Goal: Check status: Check status

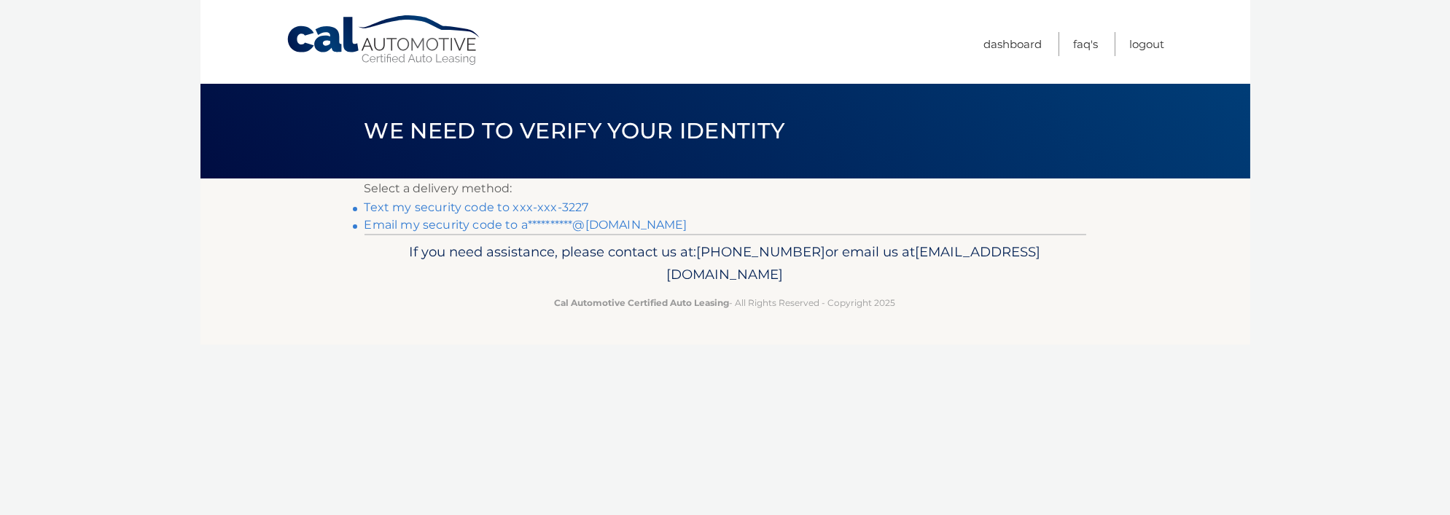
click at [452, 206] on link "Text my security code to xxx-xxx-3227" at bounding box center [476, 207] width 224 height 14
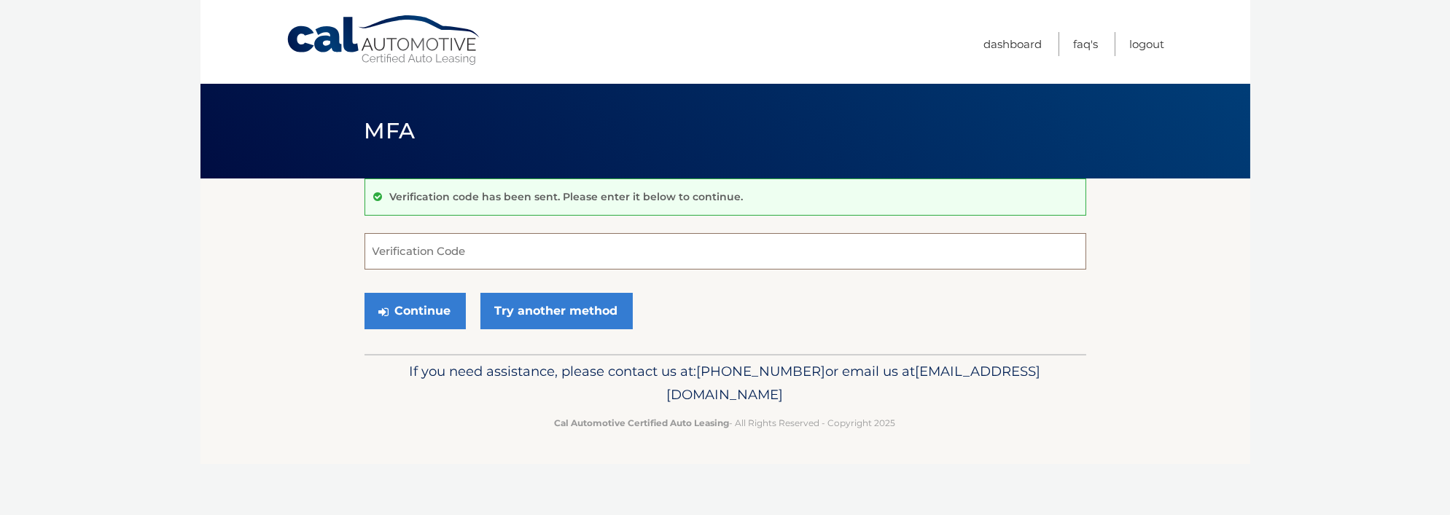
click at [469, 250] on input "Verification Code" at bounding box center [724, 251] width 721 height 36
type input "750249"
click at [364, 293] on button "Continue" at bounding box center [414, 311] width 101 height 36
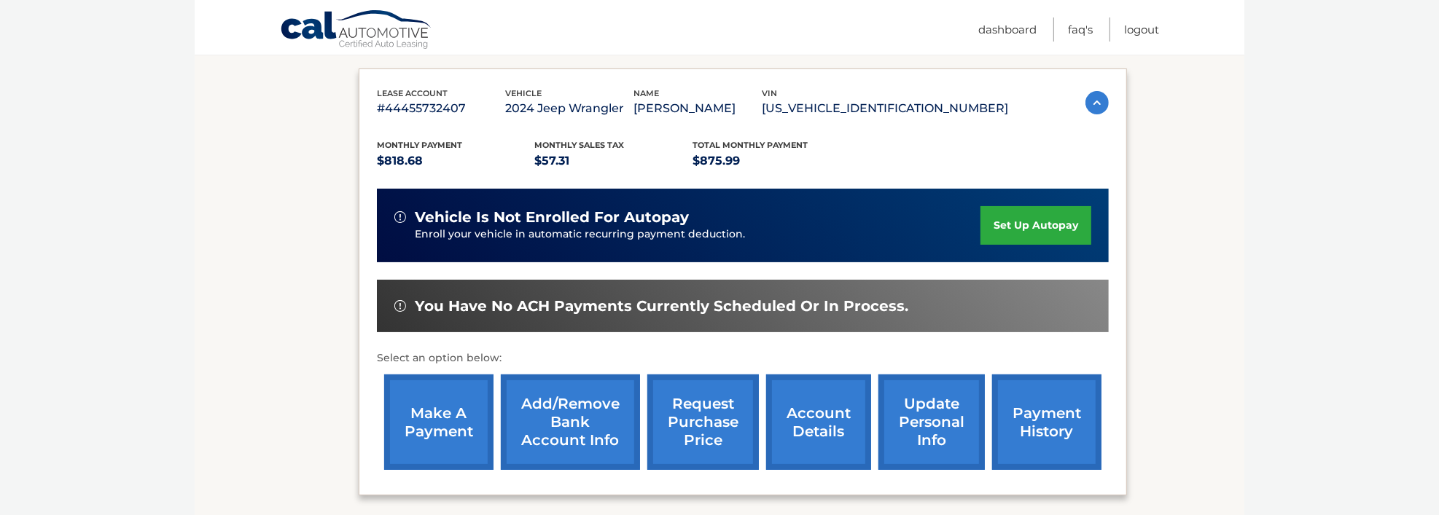
scroll to position [292, 0]
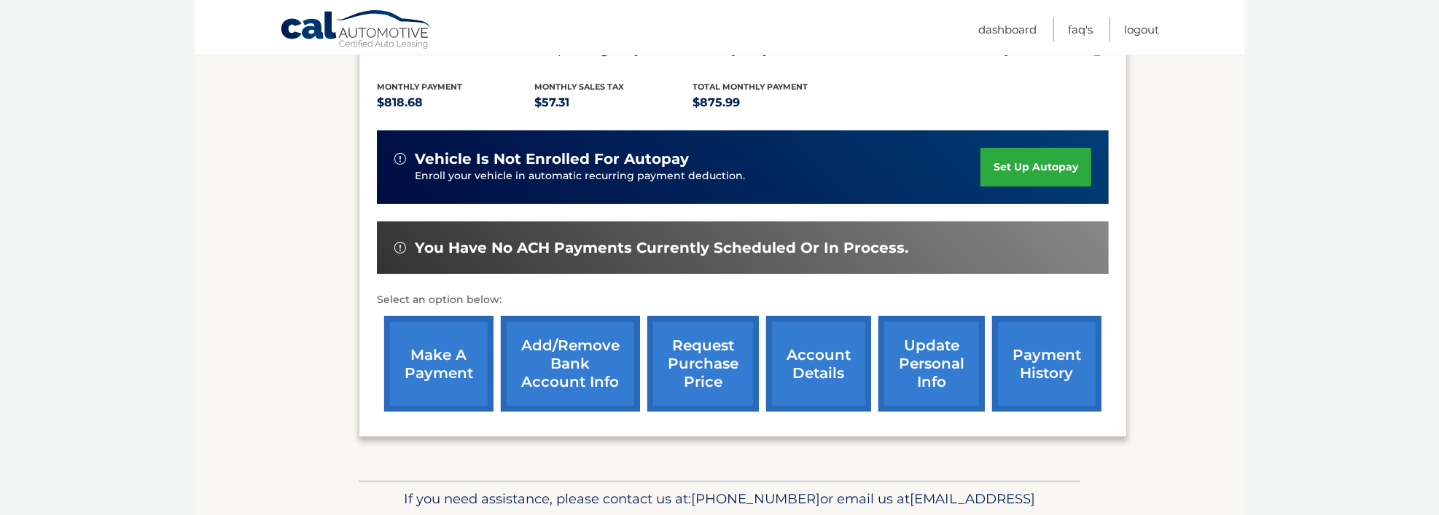
click at [1041, 350] on link "payment history" at bounding box center [1046, 363] width 109 height 95
